Goal: Task Accomplishment & Management: Manage account settings

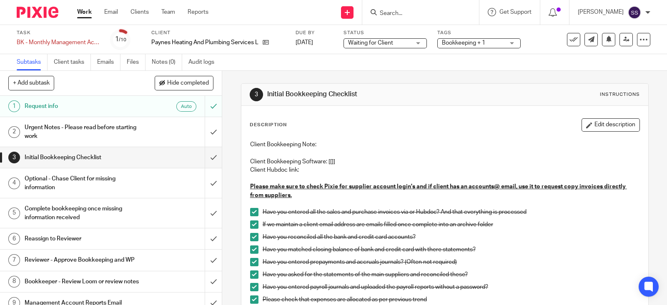
scroll to position [208, 0]
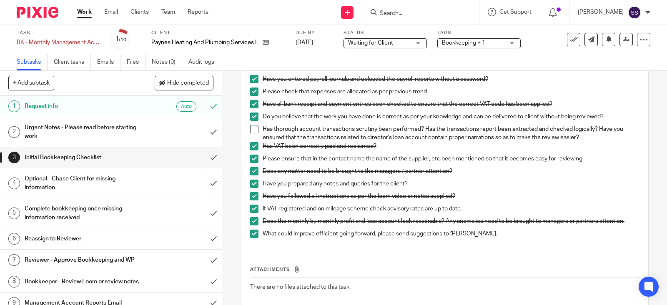
click at [251, 126] on span at bounding box center [254, 129] width 8 height 8
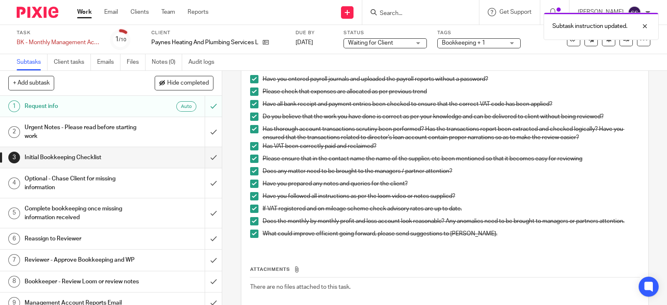
click at [93, 183] on h1 "Optional - Chase Client for missing information" at bounding box center [82, 183] width 115 height 21
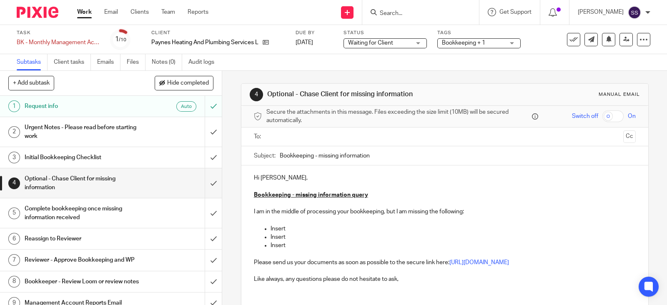
click at [104, 220] on h1 "Complete bookkeeping once missing information received" at bounding box center [82, 213] width 115 height 21
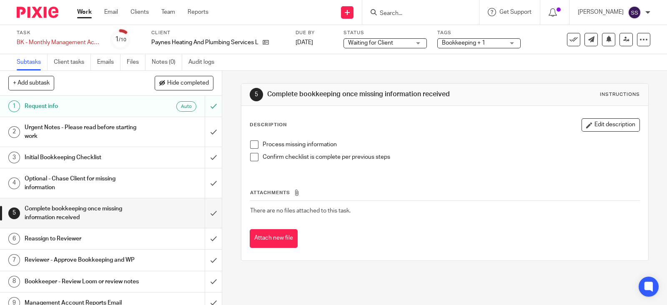
click at [254, 145] on span at bounding box center [254, 145] width 8 height 8
click at [253, 157] on span at bounding box center [254, 157] width 8 height 8
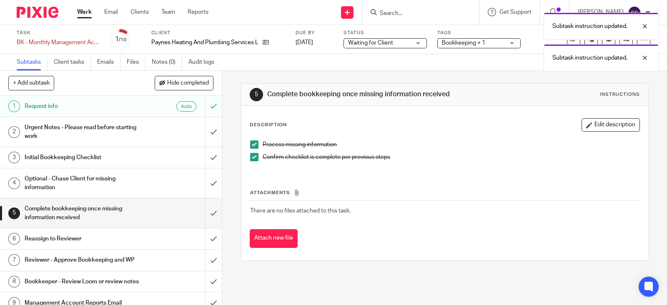
click at [131, 233] on h1 "Reassign to Reviewer" at bounding box center [82, 239] width 115 height 13
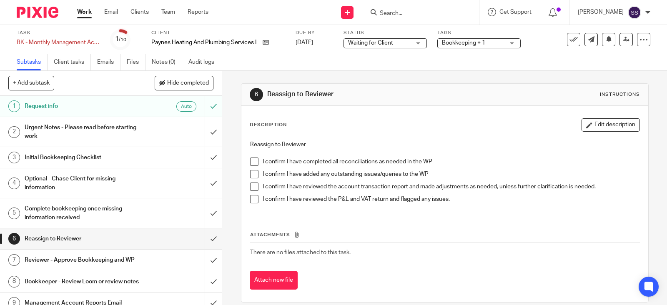
click at [254, 159] on span at bounding box center [254, 162] width 8 height 8
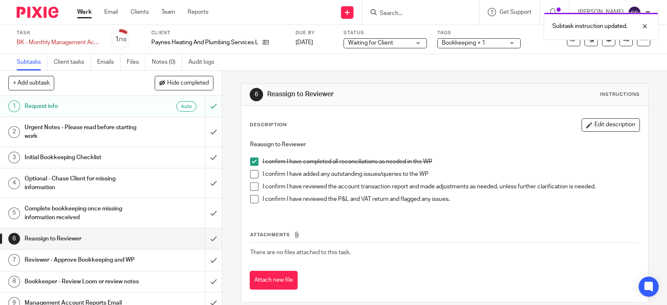
click at [252, 174] on span at bounding box center [254, 174] width 8 height 8
click at [252, 188] on span at bounding box center [254, 187] width 8 height 8
click at [250, 197] on span at bounding box center [254, 199] width 8 height 8
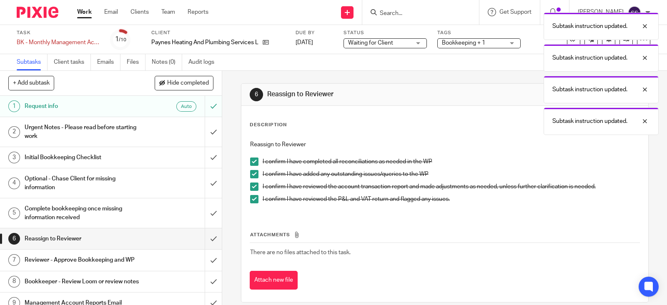
click at [509, 205] on div "I confirm I have reviewed the P&L and VAT return and flagged any issues." at bounding box center [451, 201] width 377 height 13
click at [490, 122] on div "Subtask instruction updated. Subtask instruction updated. Subtask instruction u…" at bounding box center [496, 71] width 325 height 127
click at [456, 85] on div "Subtask instruction updated. Subtask instruction updated. Subtask instruction u…" at bounding box center [496, 71] width 325 height 127
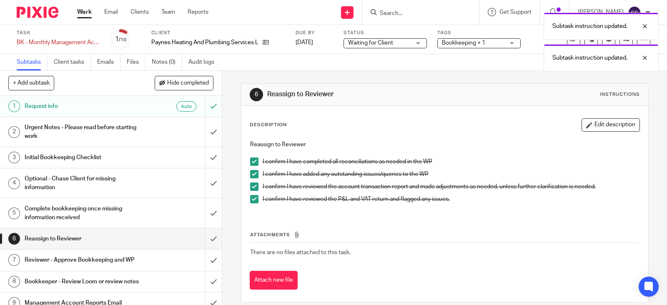
click at [492, 95] on div "6 Reassign to Reviewer Instructions" at bounding box center [445, 94] width 390 height 13
click at [644, 55] on div at bounding box center [639, 58] width 23 height 10
click at [646, 29] on div at bounding box center [639, 26] width 23 height 10
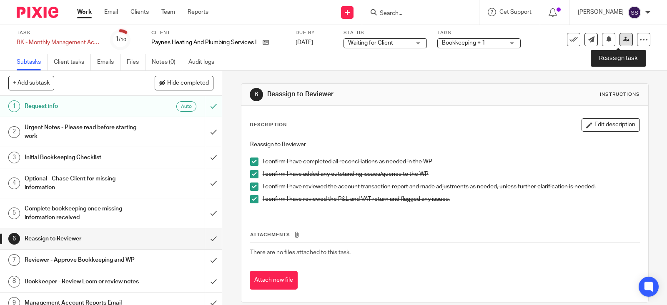
click at [623, 40] on icon at bounding box center [626, 39] width 6 height 6
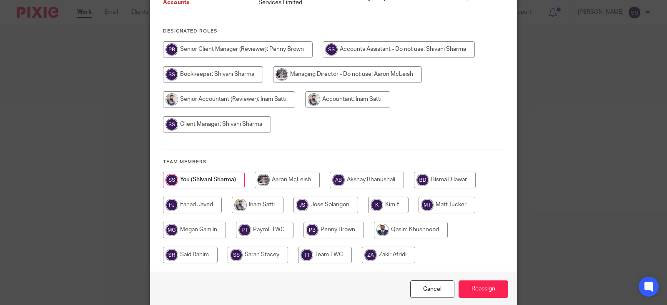
scroll to position [126, 0]
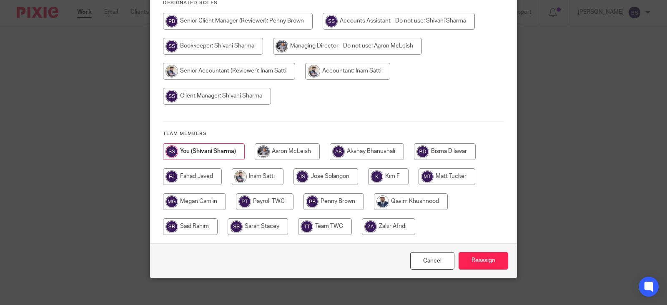
click at [394, 171] on input "radio" at bounding box center [388, 176] width 40 height 17
radio input "true"
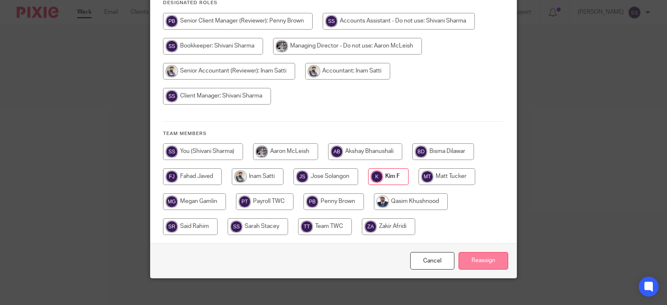
click at [474, 253] on input "Reassign" at bounding box center [484, 261] width 50 height 18
click at [463, 221] on div at bounding box center [333, 193] width 341 height 100
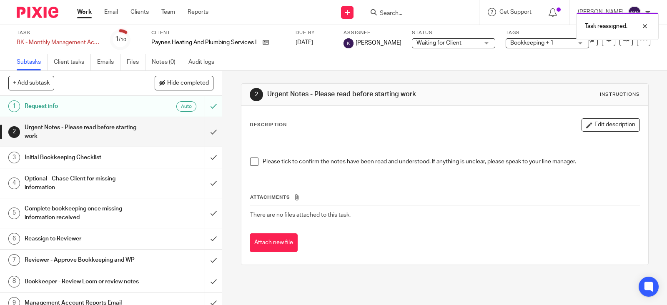
click at [88, 15] on link "Work" at bounding box center [84, 12] width 15 height 8
